Goal: Task Accomplishment & Management: Manage account settings

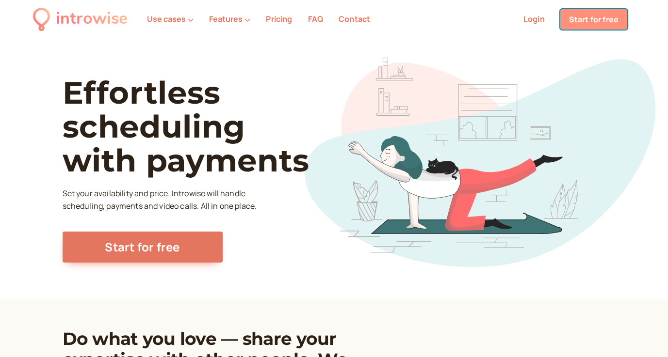
click at [588, 23] on link "Start for free" at bounding box center [593, 19] width 67 height 20
click at [540, 17] on link "Login" at bounding box center [533, 19] width 21 height 11
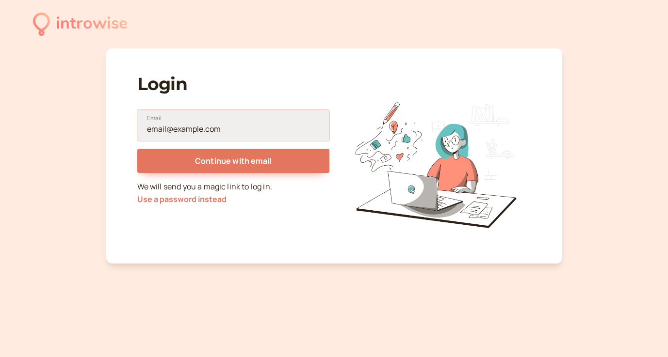
click at [237, 119] on input "Email" at bounding box center [233, 125] width 192 height 31
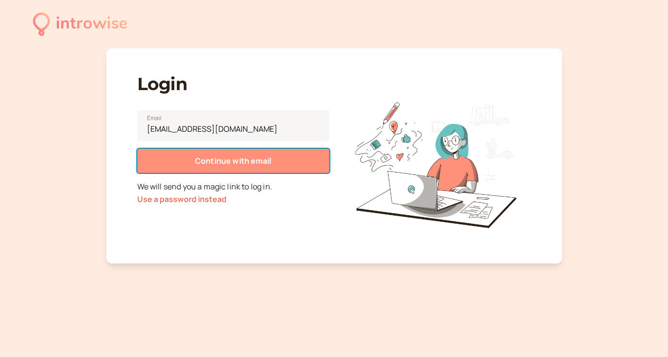
click at [235, 162] on span "Continue with email" at bounding box center [233, 161] width 76 height 11
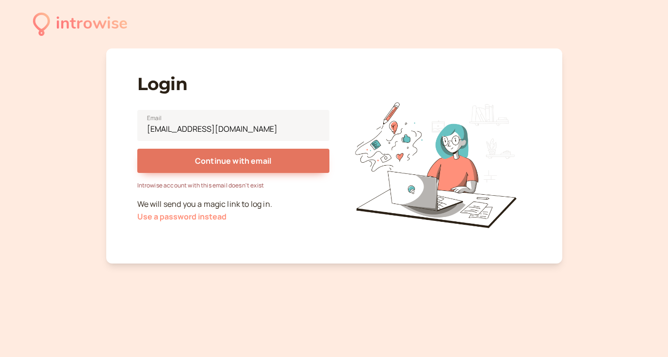
click at [211, 218] on button "Use a password instead" at bounding box center [181, 216] width 89 height 9
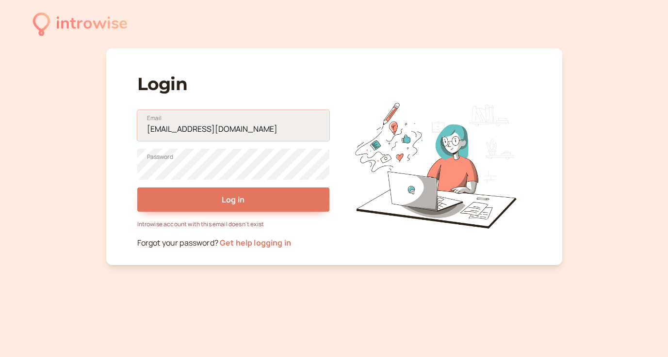
click at [163, 120] on input "[EMAIL_ADDRESS][DOMAIN_NAME]" at bounding box center [233, 125] width 192 height 31
drag, startPoint x: 226, startPoint y: 128, endPoint x: 109, endPoint y: 123, distance: 117.9
click at [109, 123] on div "Login [EMAIL_ADDRESS][DOMAIN_NAME] Email Password Log in Introwise account with…" at bounding box center [334, 156] width 456 height 217
type input "j"
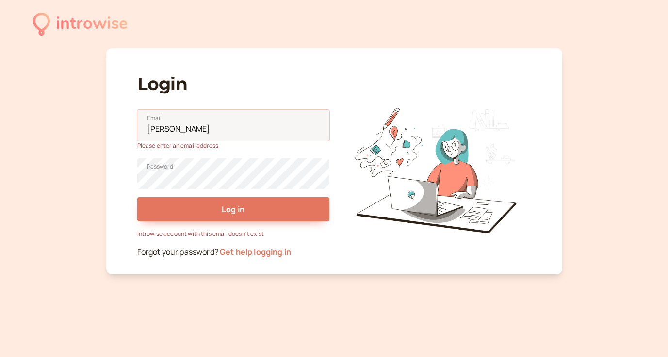
type input "[PERSON_NAME][EMAIL_ADDRESS][PERSON_NAME][DOMAIN_NAME]"
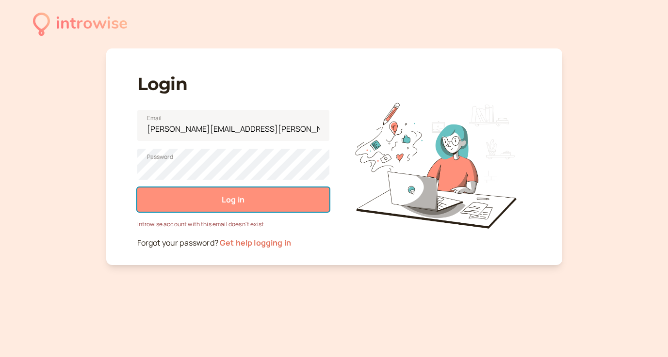
click at [222, 204] on span "Log in" at bounding box center [233, 199] width 23 height 11
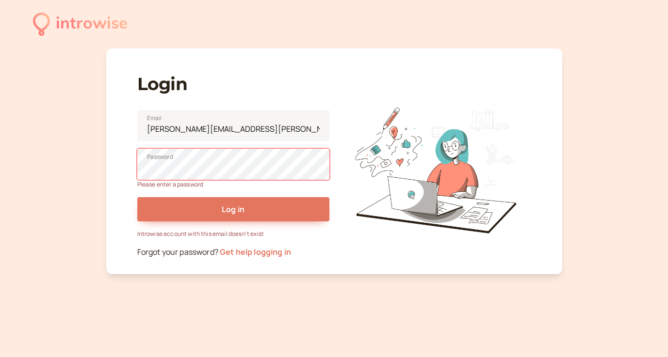
click at [246, 257] on link "Get help logging in" at bounding box center [255, 252] width 71 height 11
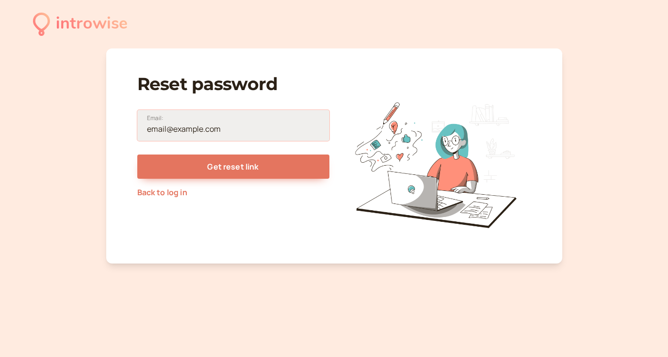
click at [187, 131] on input "Email:" at bounding box center [233, 125] width 192 height 31
click at [170, 216] on div "Reset password Email: Get reset link Back to log in" at bounding box center [233, 160] width 192 height 192
click at [167, 197] on link "Back to log in" at bounding box center [162, 192] width 50 height 11
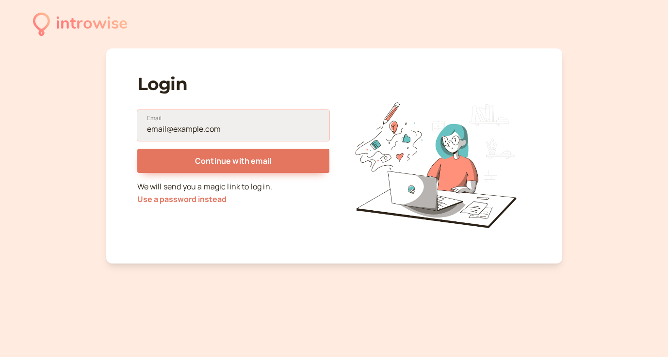
click at [177, 129] on input "Email" at bounding box center [233, 125] width 192 height 31
type input "[PERSON_NAME][EMAIL_ADDRESS][PERSON_NAME][DOMAIN_NAME]"
click at [137, 149] on button "Continue with email" at bounding box center [233, 161] width 192 height 24
